Goal: Transaction & Acquisition: Purchase product/service

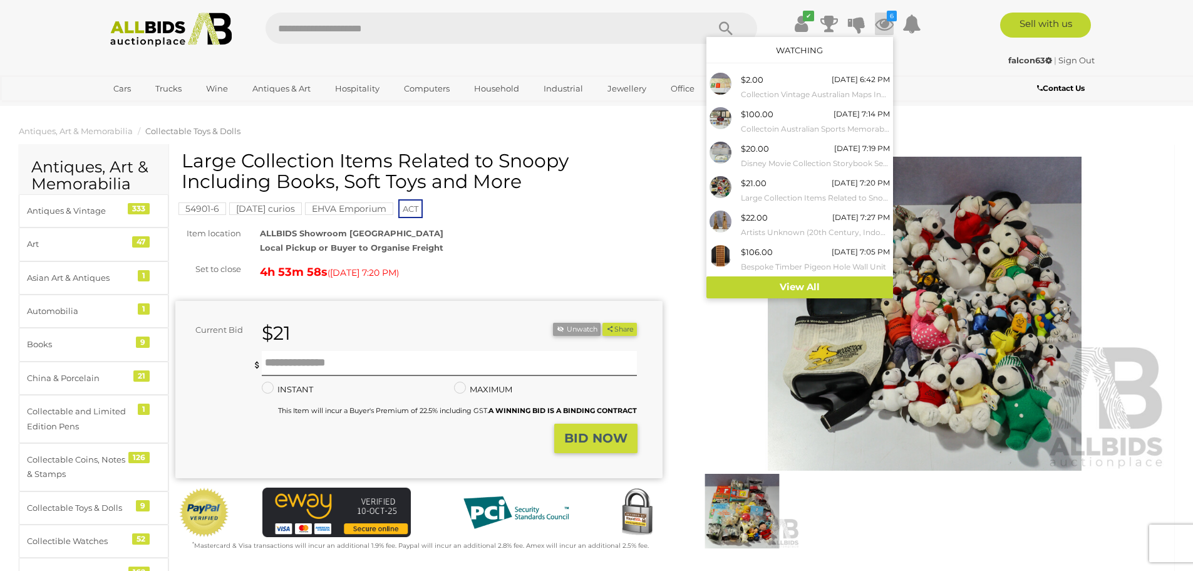
click at [661, 153] on div "Large Collection Items Related to Snoopy Including Books, Soft Toys and More" at bounding box center [425, 175] width 487 height 51
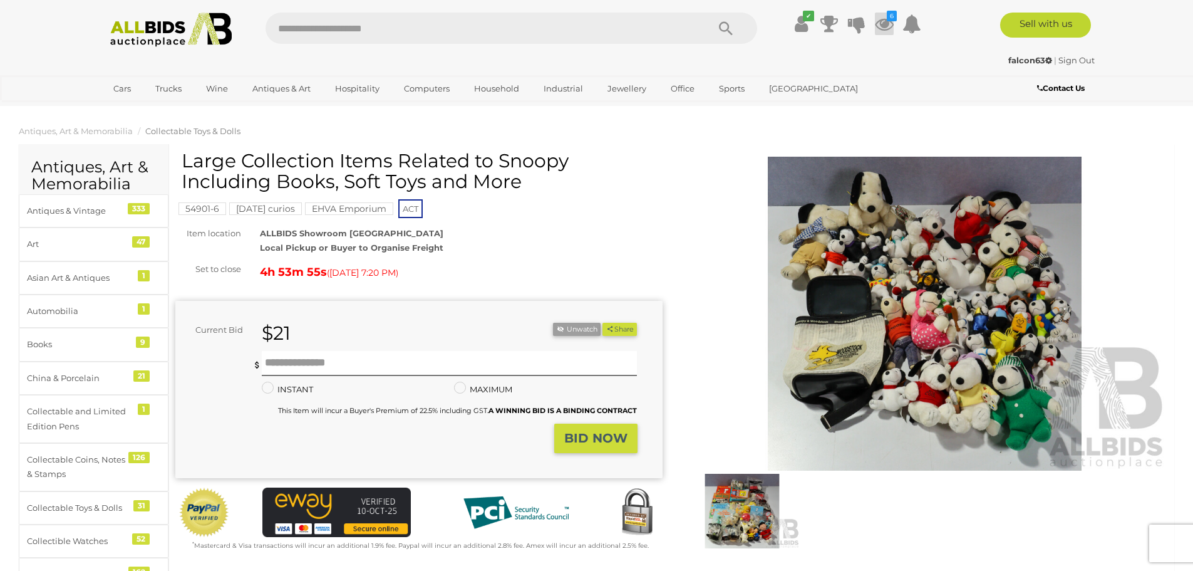
click at [887, 18] on icon "6" at bounding box center [892, 16] width 10 height 11
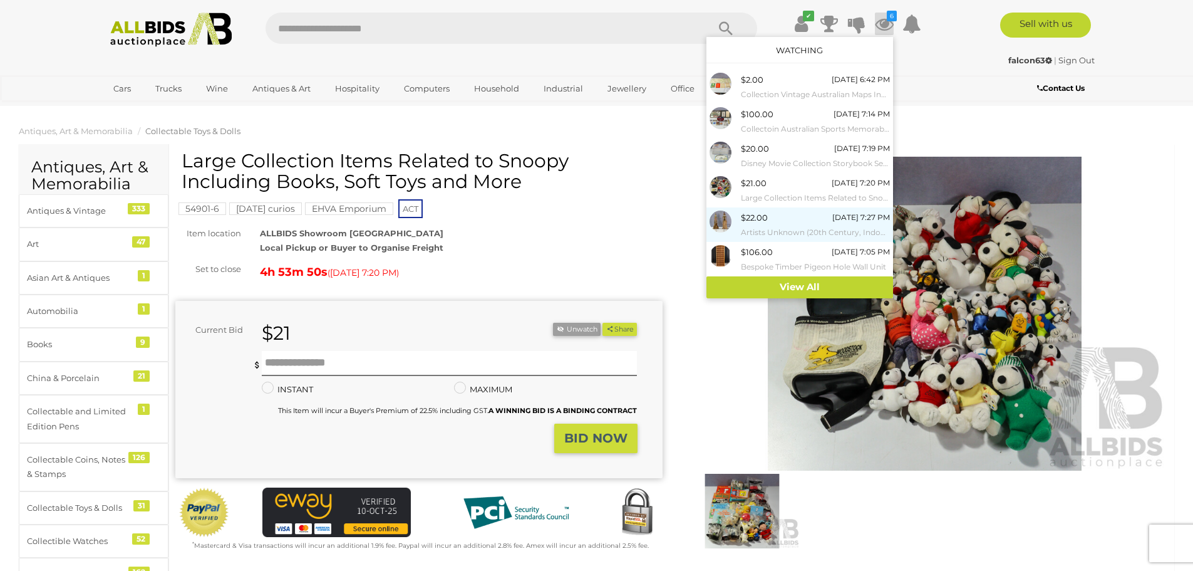
click at [723, 224] on img at bounding box center [721, 221] width 22 height 22
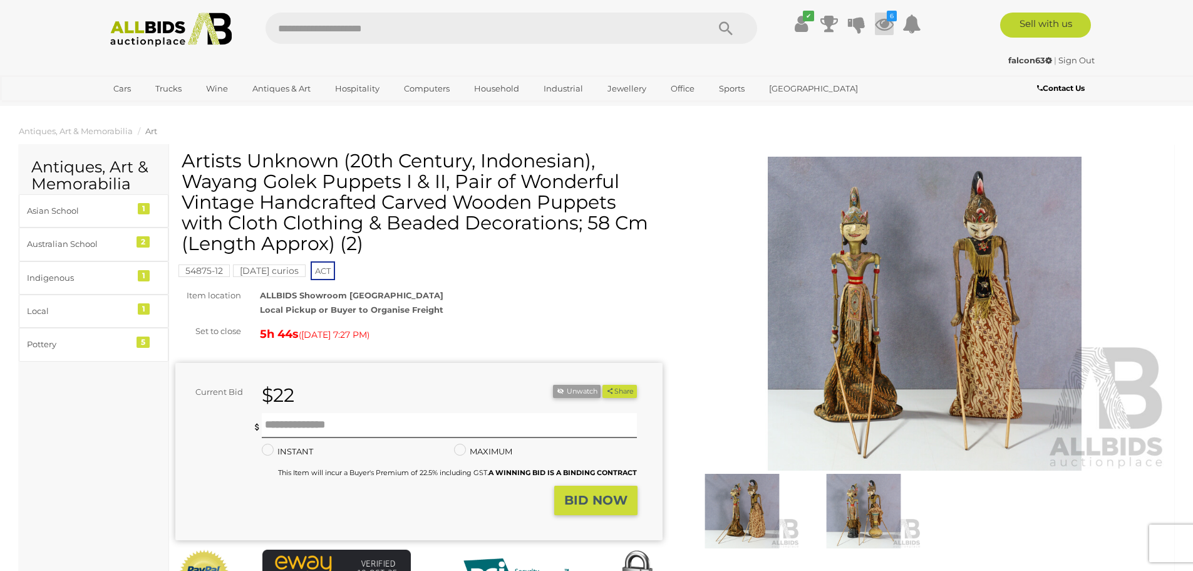
click at [888, 23] on icon at bounding box center [884, 24] width 19 height 23
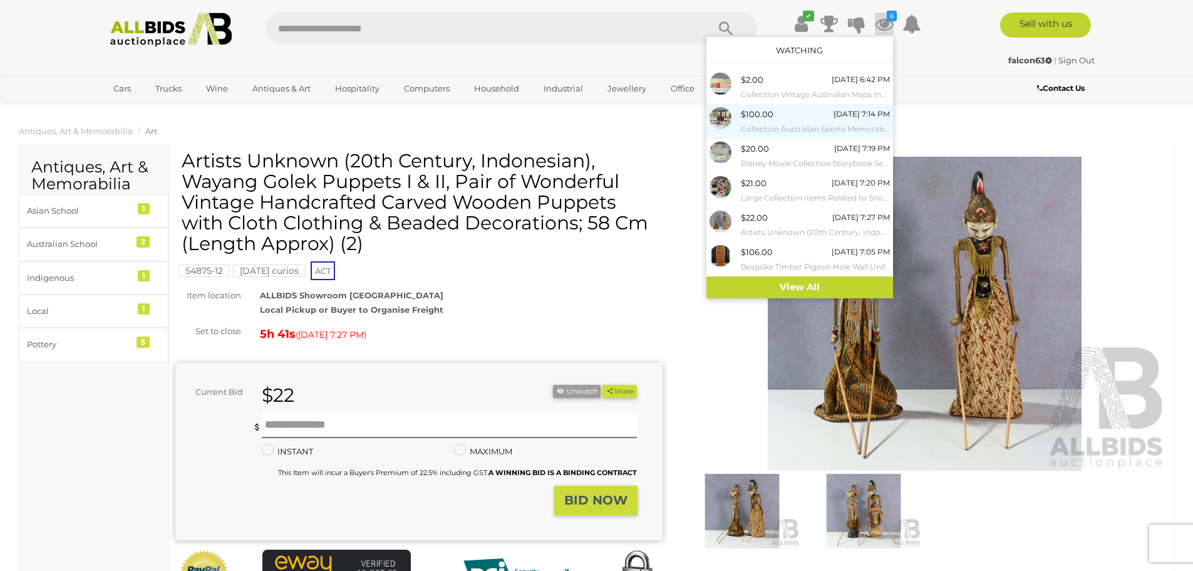
click at [778, 118] on div "$100.00 Today 7:14 PM Collectoin Australian Sports Memorabilia Including Tradin…" at bounding box center [815, 121] width 149 height 28
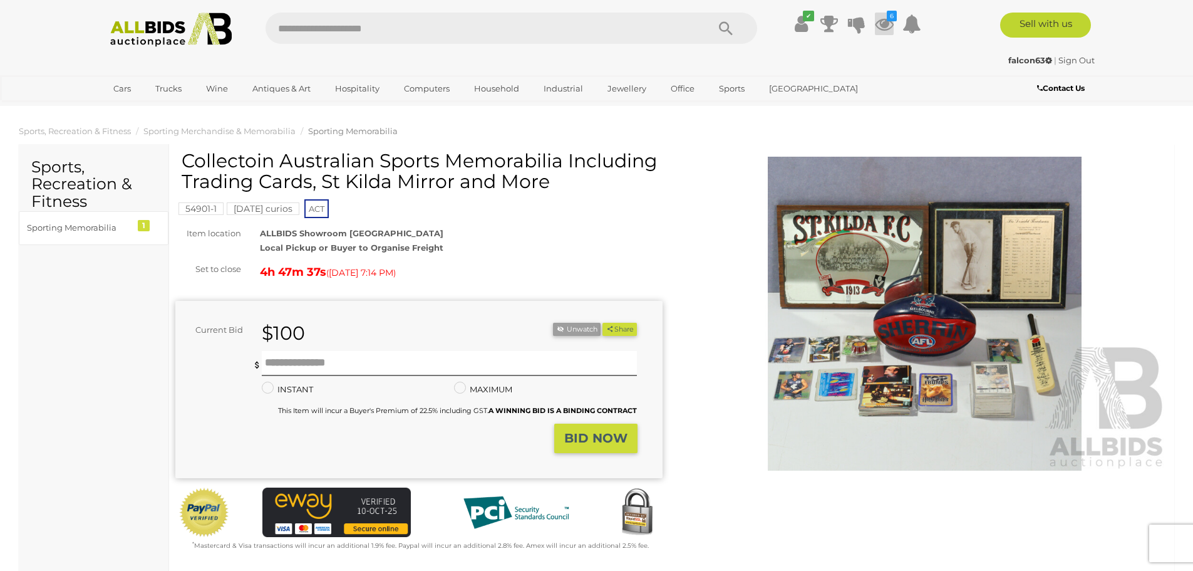
click at [889, 16] on icon "6" at bounding box center [892, 16] width 10 height 11
